Goal: Task Accomplishment & Management: Use online tool/utility

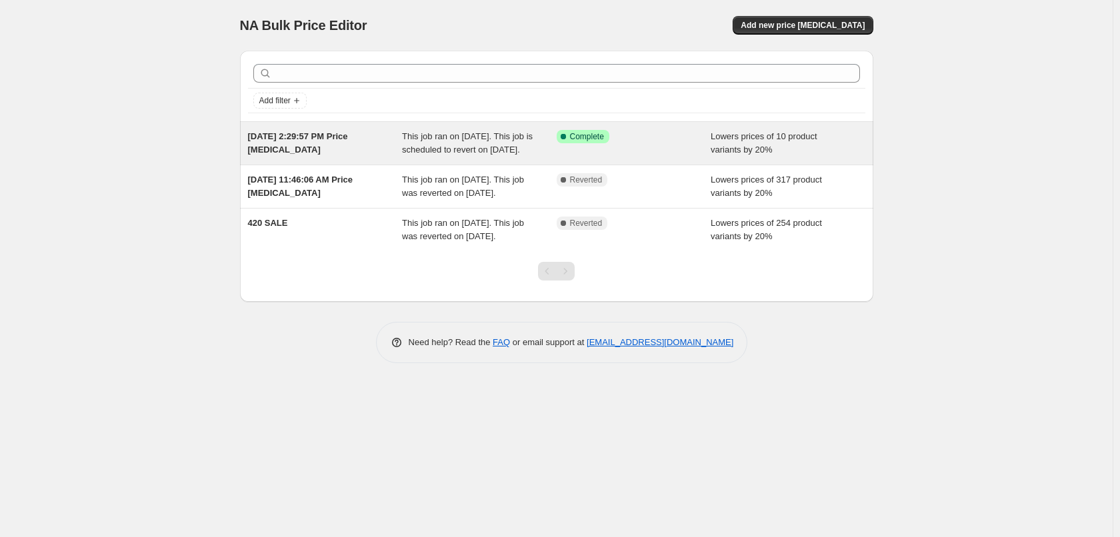
click at [517, 143] on div "This job ran on [DATE]. This job is scheduled to revert on [DATE]." at bounding box center [479, 143] width 155 height 27
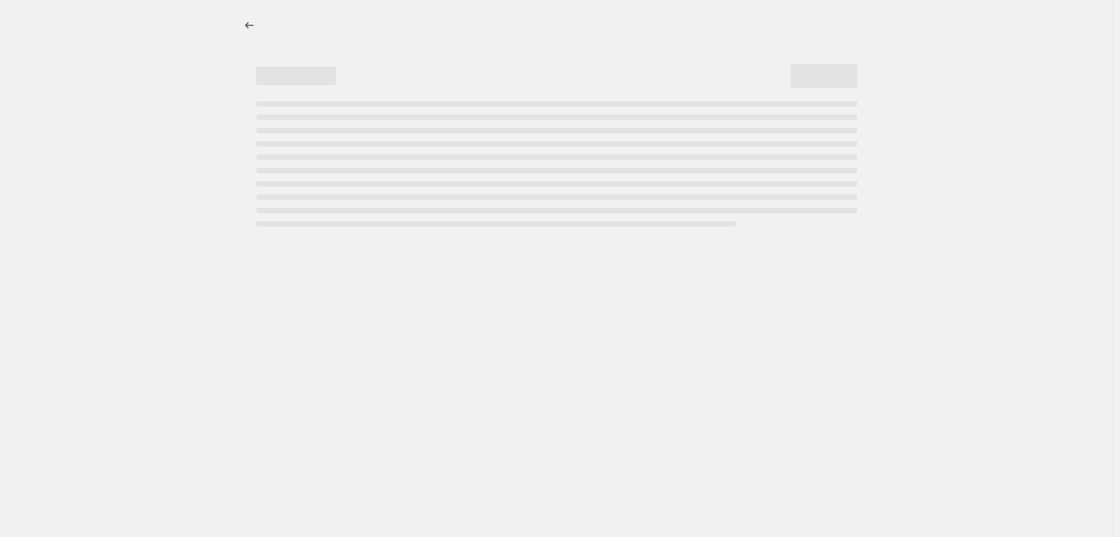
select select "percentage"
select select "collection"
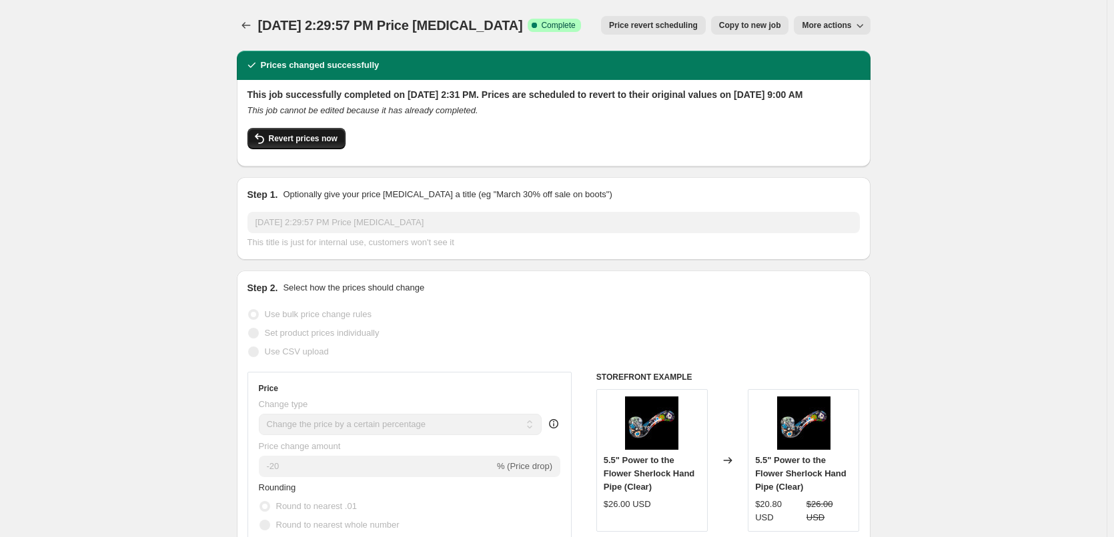
click at [304, 144] on span "Revert prices now" at bounding box center [303, 138] width 69 height 11
checkbox input "false"
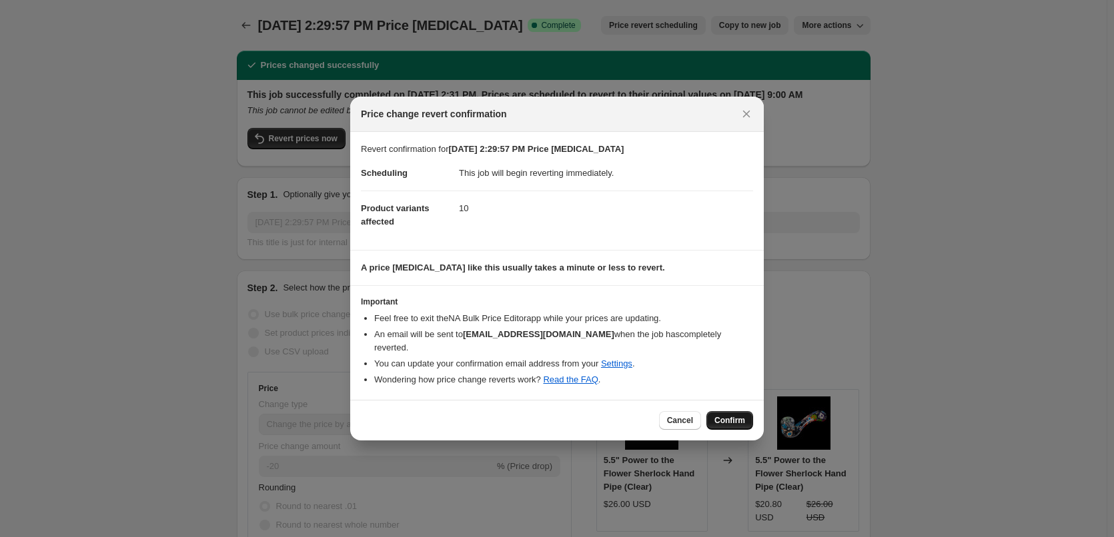
click at [741, 419] on span "Confirm" at bounding box center [729, 420] width 31 height 11
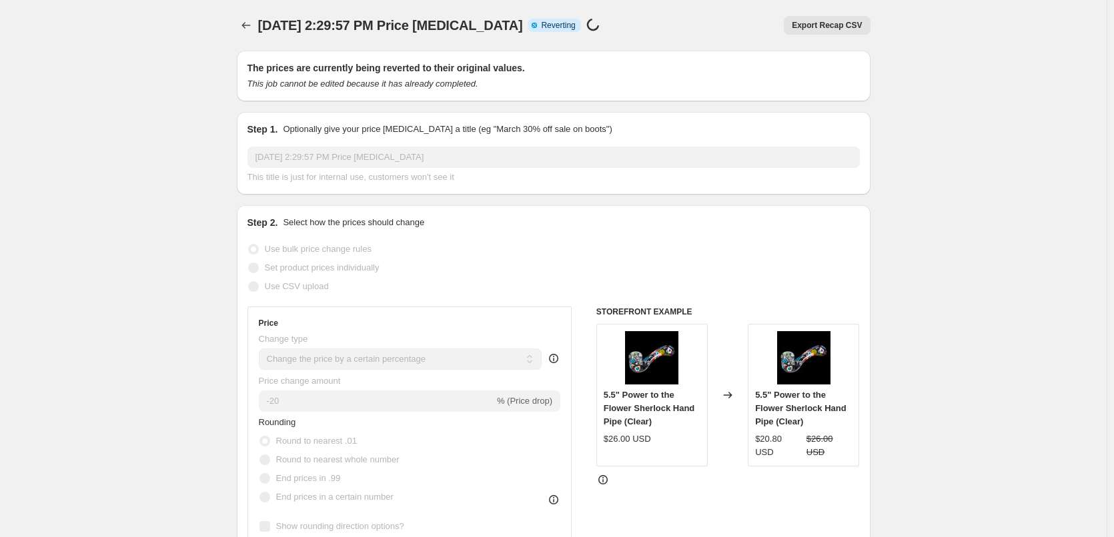
select select "percentage"
select select "collection"
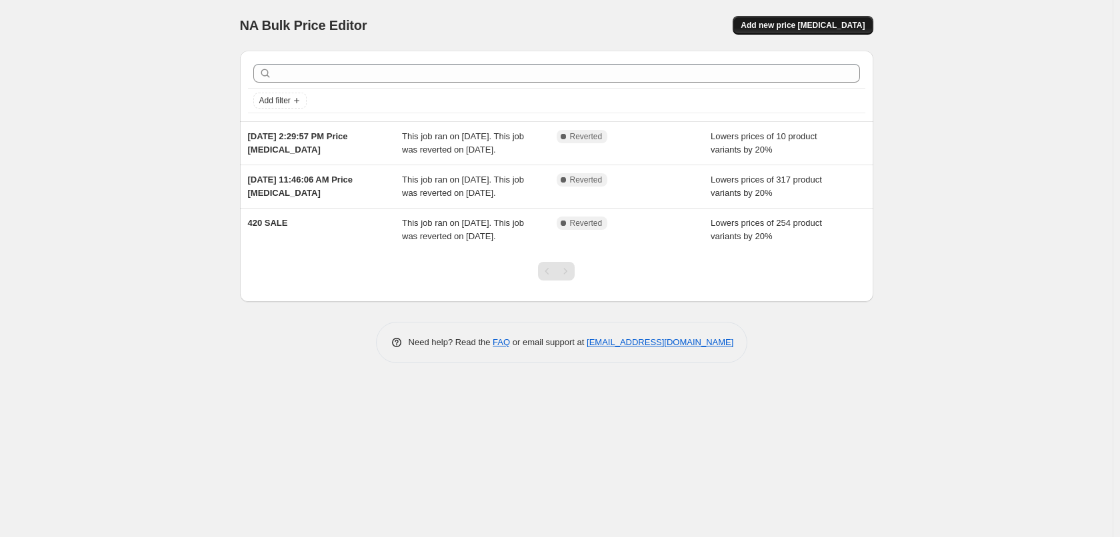
click at [844, 30] on span "Add new price [MEDICAL_DATA]" at bounding box center [803, 25] width 124 height 11
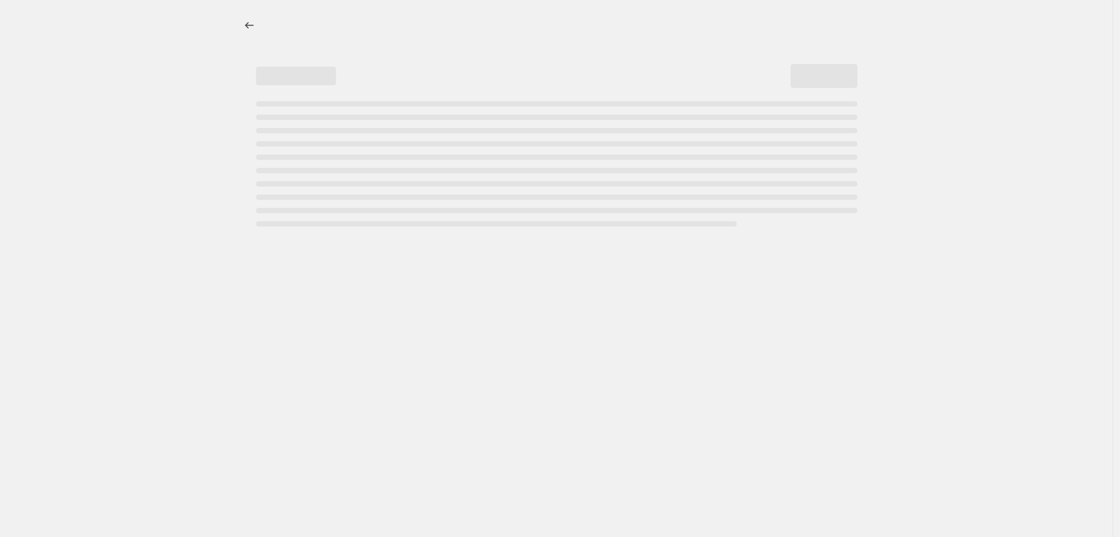
select select "percentage"
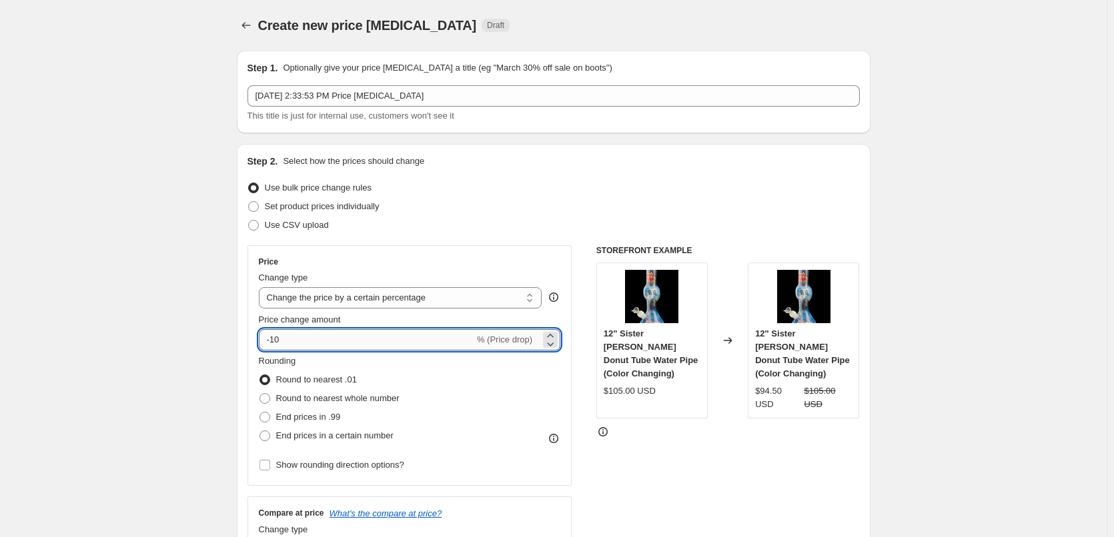
click at [329, 344] on input "-10" at bounding box center [366, 339] width 215 height 21
type input "-1"
type input "-6"
type input "-30"
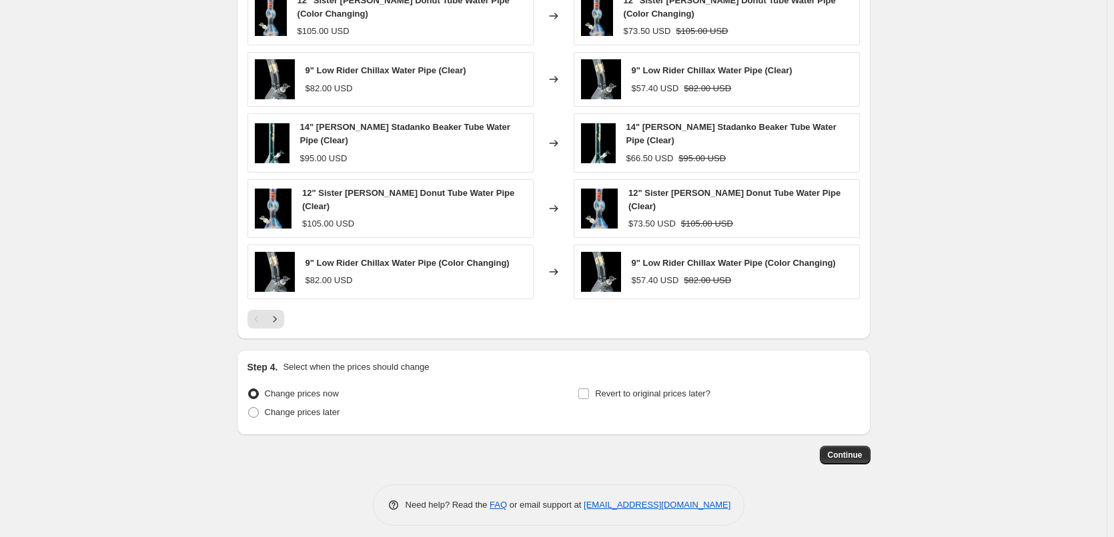
scroll to position [800, 0]
click at [608, 389] on span "Revert to original prices later?" at bounding box center [652, 393] width 115 height 10
click at [589, 389] on input "Revert to original prices later?" at bounding box center [583, 393] width 11 height 11
checkbox input "true"
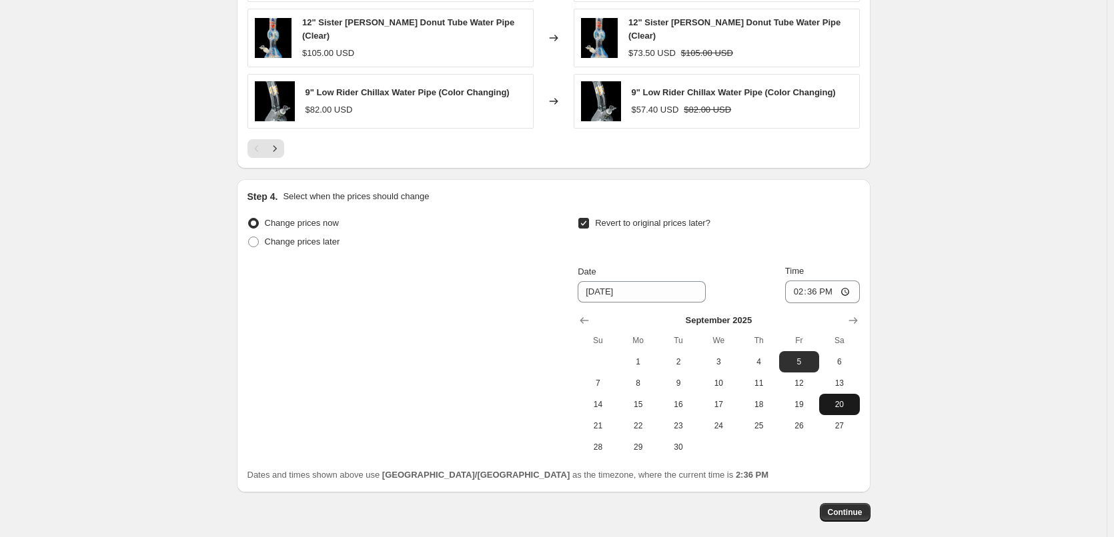
scroll to position [1000, 0]
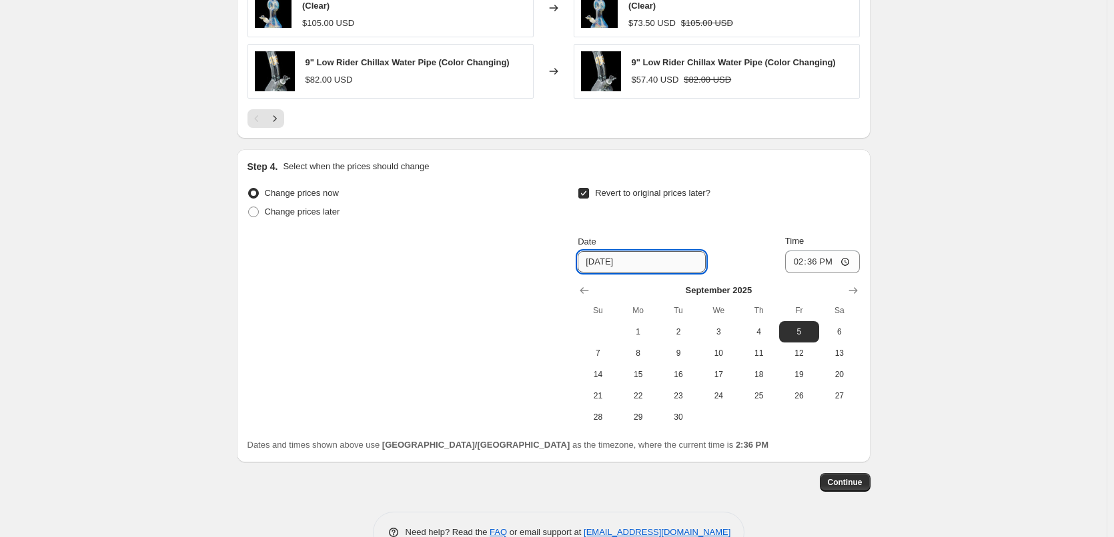
click at [635, 259] on input "[DATE]" at bounding box center [641, 261] width 128 height 21
click at [602, 259] on input "[DATE]" at bounding box center [641, 261] width 128 height 21
click at [650, 352] on span "8" at bounding box center [637, 353] width 29 height 11
type input "[DATE]"
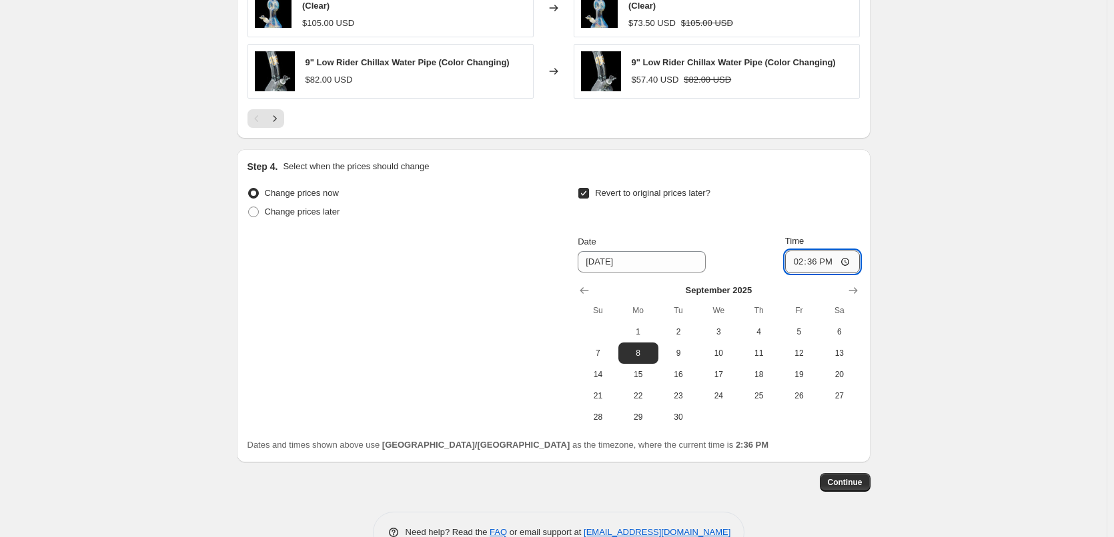
click at [805, 263] on input "14:36" at bounding box center [822, 262] width 75 height 23
type input "09:00"
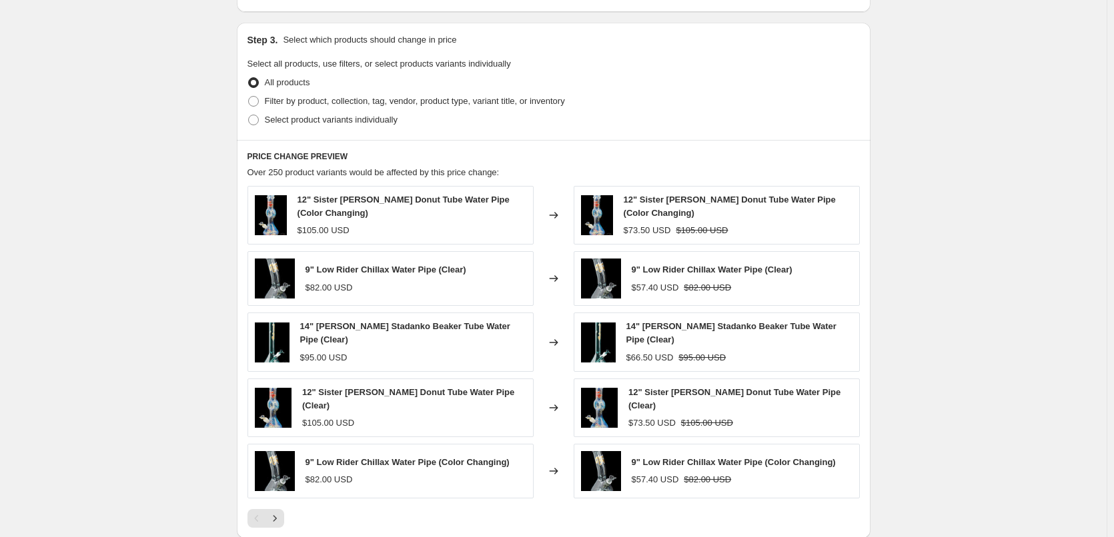
scroll to position [1033, 0]
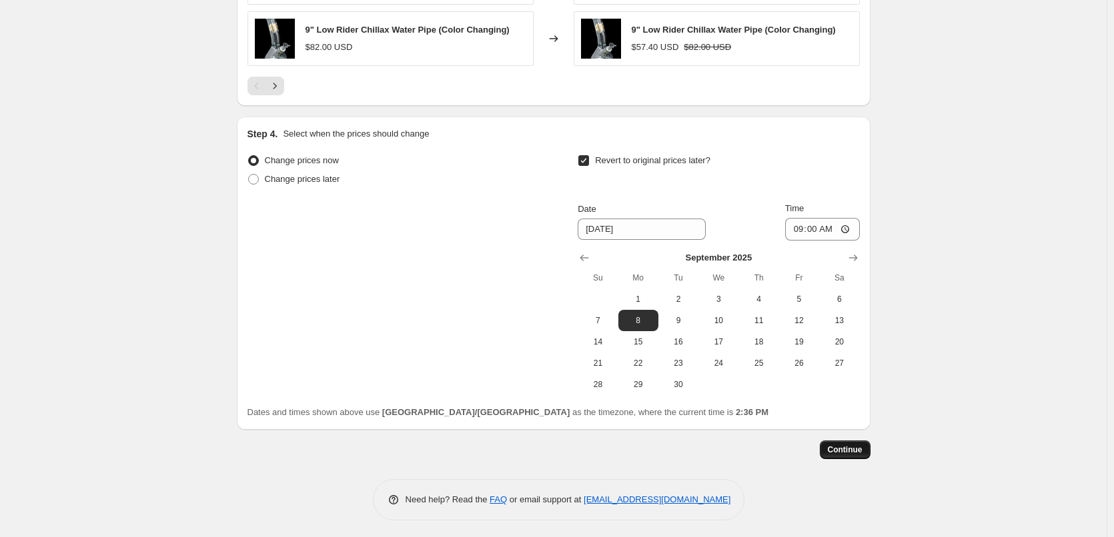
click at [852, 446] on span "Continue" at bounding box center [844, 450] width 35 height 11
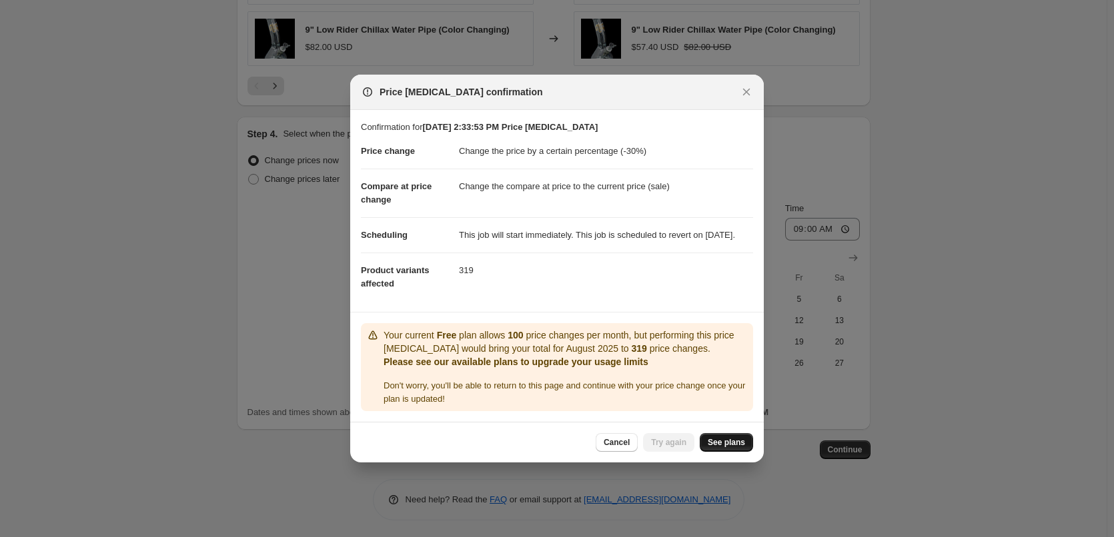
click at [735, 448] on span "See plans" at bounding box center [725, 442] width 37 height 11
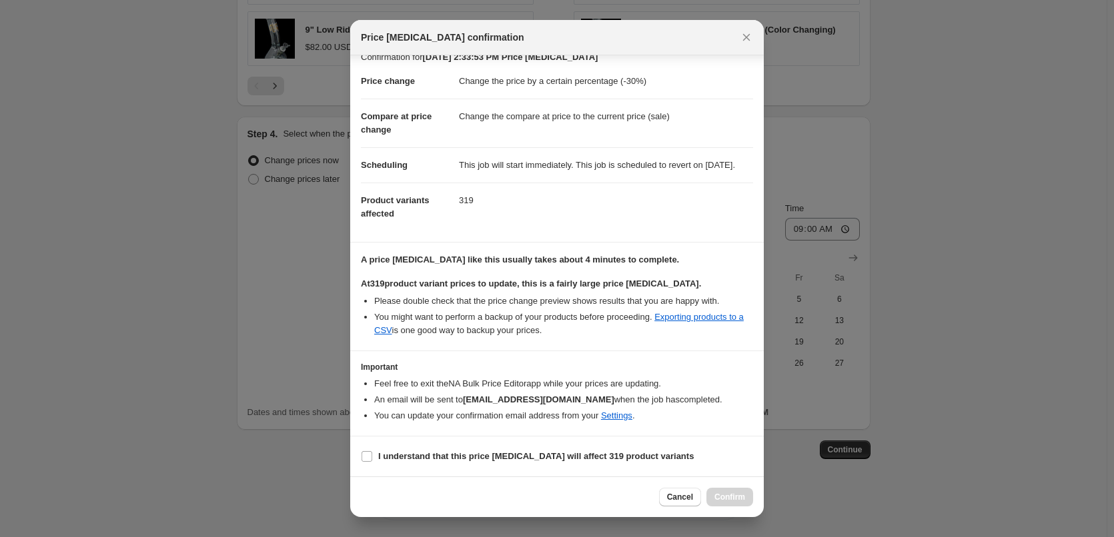
scroll to position [29, 0]
click at [492, 461] on b "I understand that this price [MEDICAL_DATA] will affect 319 product variants" at bounding box center [535, 456] width 315 height 10
click at [372, 461] on input "I understand that this price [MEDICAL_DATA] will affect 319 product variants" at bounding box center [366, 456] width 11 height 11
checkbox input "true"
click at [727, 499] on span "Confirm" at bounding box center [729, 497] width 31 height 11
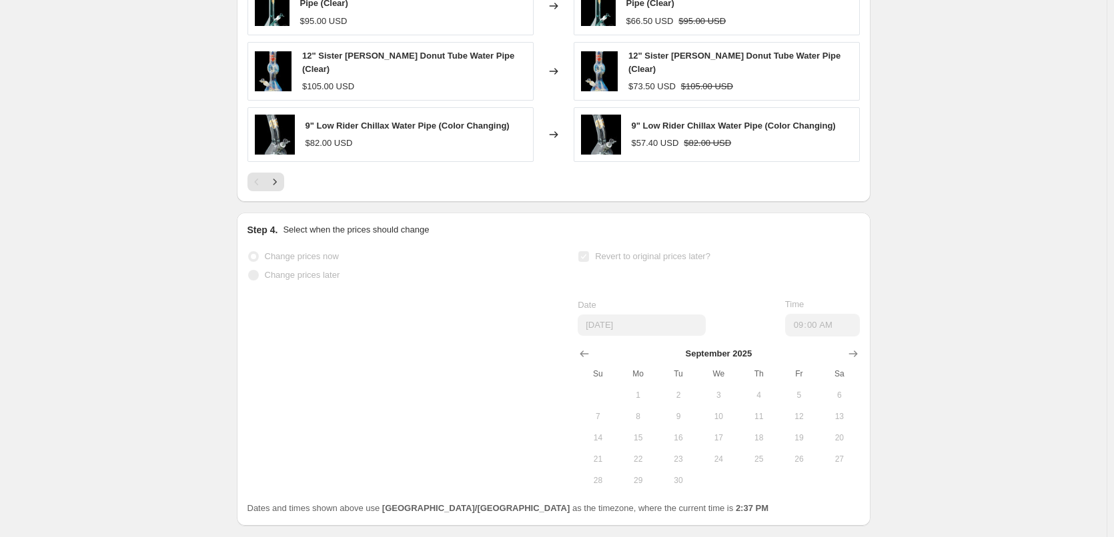
scroll to position [1068, 0]
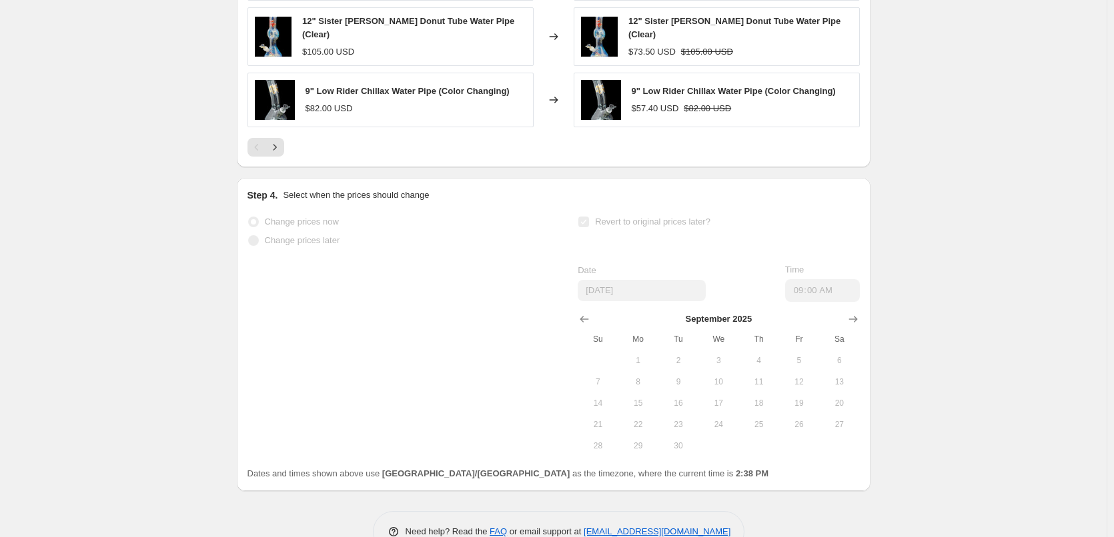
select select "percentage"
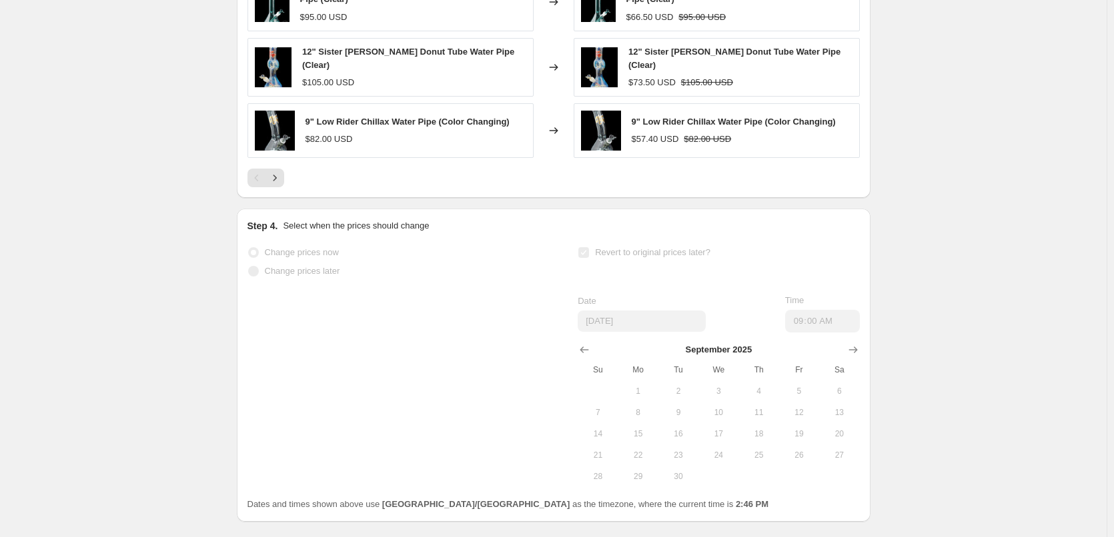
scroll to position [0, 0]
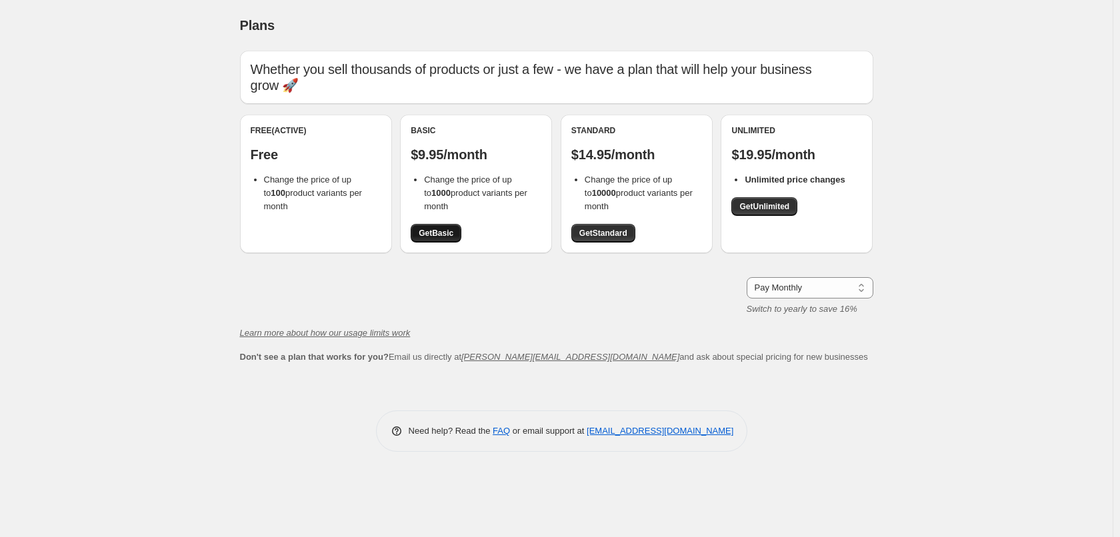
click at [421, 235] on span "Get Basic" at bounding box center [436, 233] width 35 height 11
